Goal: Task Accomplishment & Management: Manage account settings

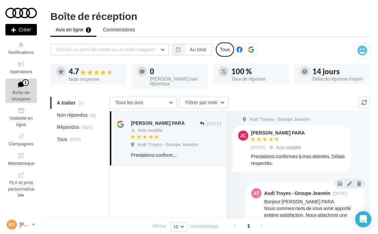
click at [142, 200] on div at bounding box center [168, 237] width 118 height 143
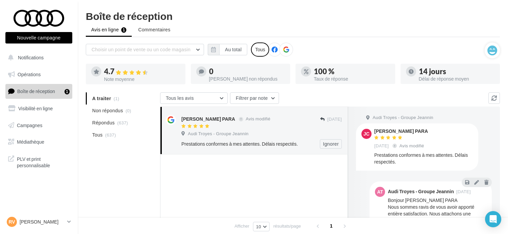
click at [246, 144] on div "Prestations conformes à mes attentes. Délais respectés." at bounding box center [239, 144] width 117 height 7
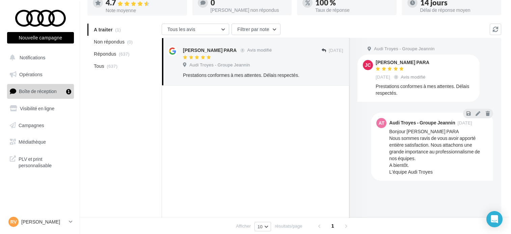
scroll to position [34, 0]
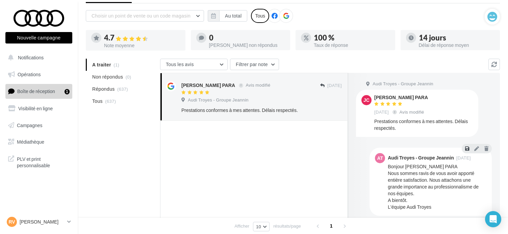
click at [381, 151] on icon at bounding box center [467, 148] width 4 height 5
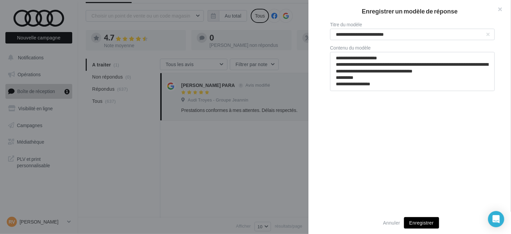
scroll to position [6, 0]
click at [381, 225] on button "Enregistrer" at bounding box center [421, 223] width 35 height 11
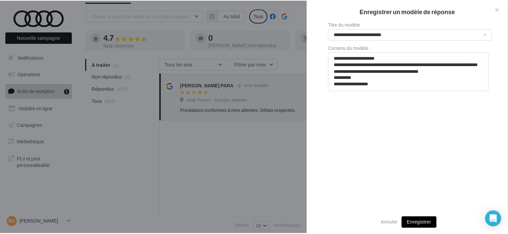
scroll to position [5, 0]
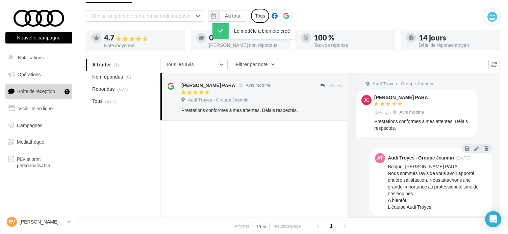
click at [254, 146] on div at bounding box center [254, 195] width 188 height 149
click at [333, 112] on button "Ignorer" at bounding box center [331, 110] width 22 height 9
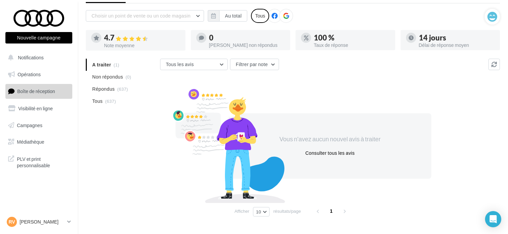
click at [106, 64] on ul "A traiter (1) Non répondus (0) Répondus (637) Tous (637)" at bounding box center [122, 83] width 72 height 49
click at [106, 74] on span "Non répondus" at bounding box center [107, 77] width 31 height 7
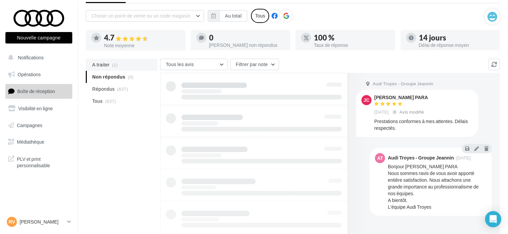
click at [105, 64] on span "A traiter" at bounding box center [100, 64] width 17 height 7
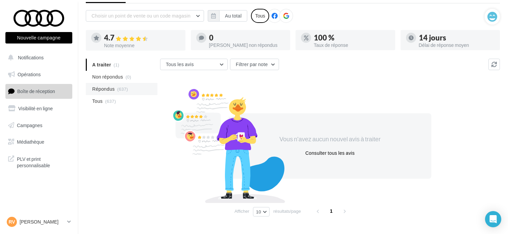
click at [106, 90] on span "Répondus" at bounding box center [103, 89] width 23 height 7
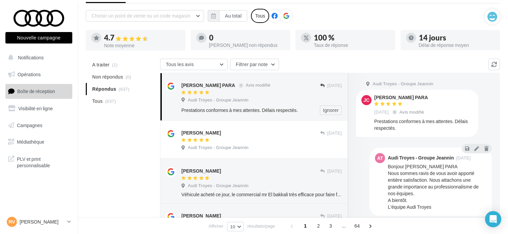
click at [289, 96] on div "Jean-Claude PARA Avis modifié 25/09/2022 Audi Troyes - Groupe Jeannin Prestatio…" at bounding box center [261, 98] width 160 height 34
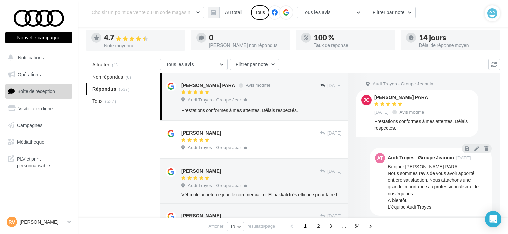
scroll to position [68, 0]
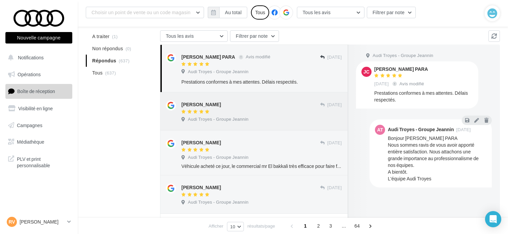
click at [251, 116] on div "Xavier HONNET 02 oct. Audi Troyes - Groupe Jeannin" at bounding box center [261, 113] width 160 height 24
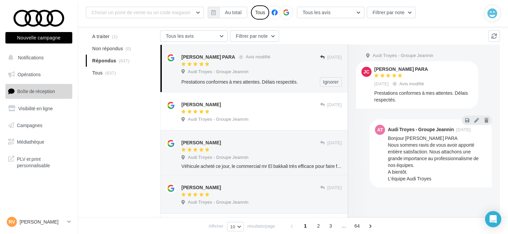
click at [271, 62] on div at bounding box center [250, 65] width 139 height 6
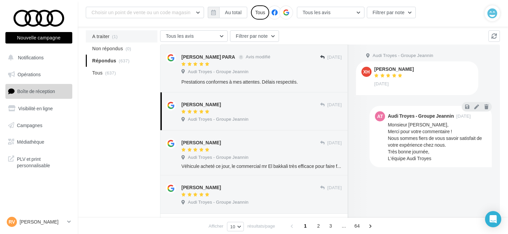
click at [107, 42] on li "A traiter (1)" at bounding box center [122, 36] width 72 height 12
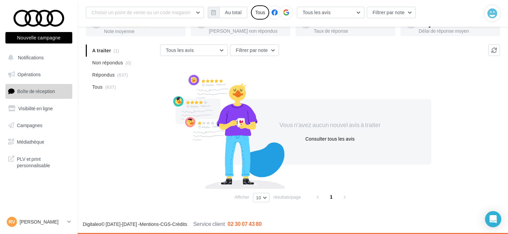
scroll to position [53, 0]
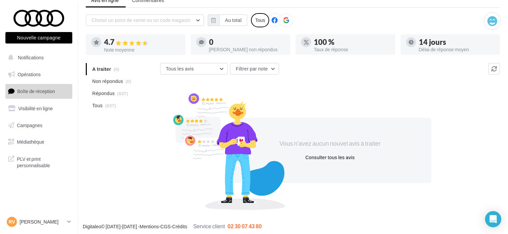
scroll to position [31, 0]
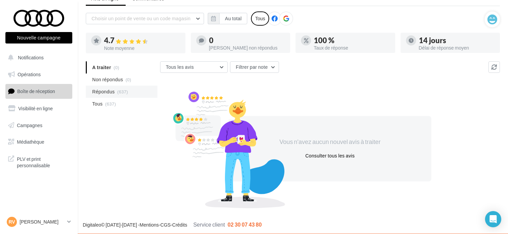
click at [93, 103] on span "Tous" at bounding box center [97, 104] width 10 height 7
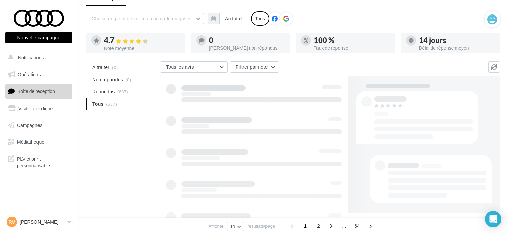
scroll to position [35, 0]
